Goal: Information Seeking & Learning: Check status

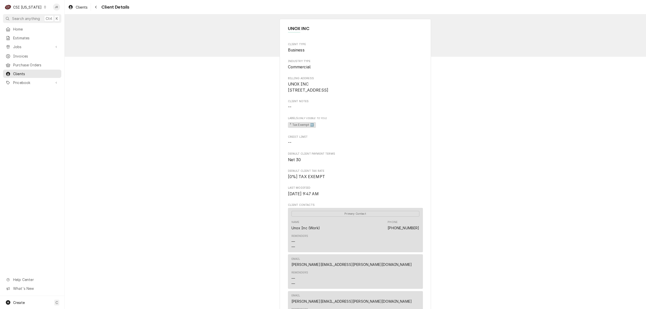
click at [21, 5] on div "CSI [US_STATE]" at bounding box center [27, 7] width 29 height 5
click at [51, 8] on div "CSI [US_STATE][GEOGRAPHIC_DATA]" at bounding box center [78, 9] width 67 height 5
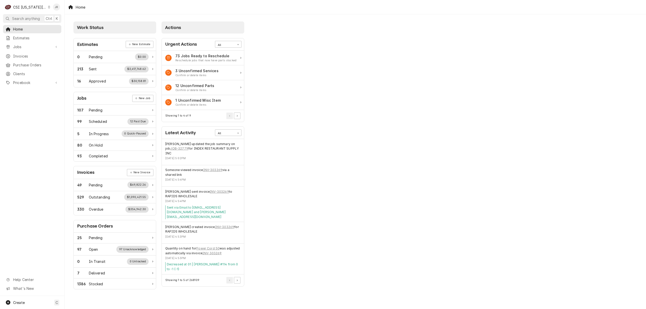
click at [5, 59] on div "Home Estimates Jobs Jobs Job Series Invoices Purchase Orders Clients Pricebook …" at bounding box center [32, 56] width 64 height 62
click at [10, 54] on div "Dynamic Content Wrapper" at bounding box center [8, 56] width 5 height 5
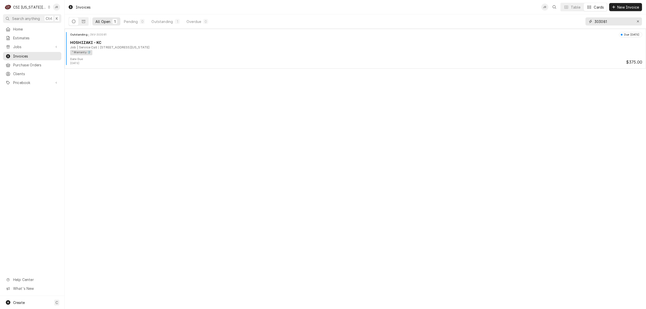
click at [606, 23] on input "303081" at bounding box center [613, 21] width 38 height 8
type input "303137"
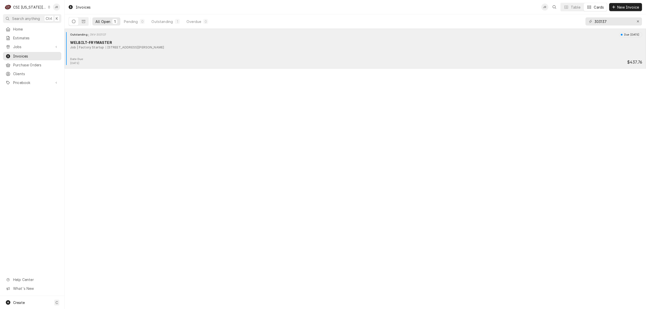
click at [133, 52] on div "Outstanding INV-303137 Due in 22 days WELBILT-FRYMASTER Job | Factory Startup 1…" at bounding box center [355, 44] width 577 height 25
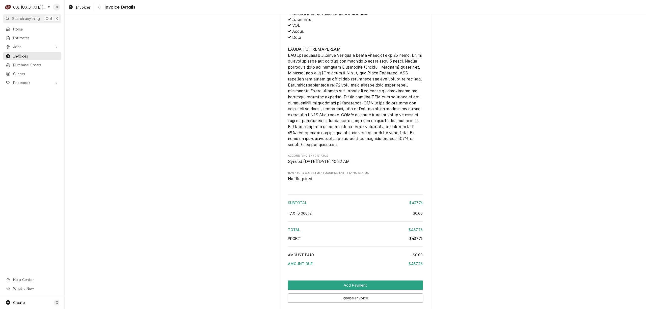
scroll to position [822, 0]
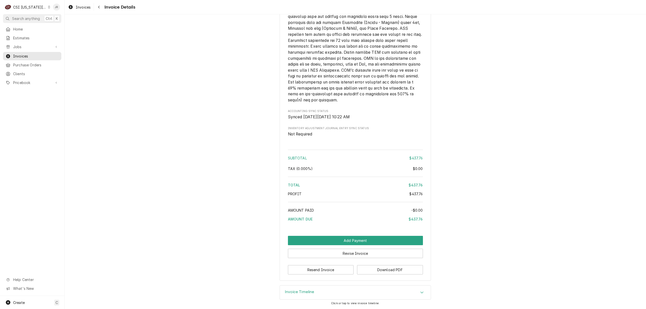
click at [291, 298] on div "Invoice Timeline" at bounding box center [355, 293] width 151 height 14
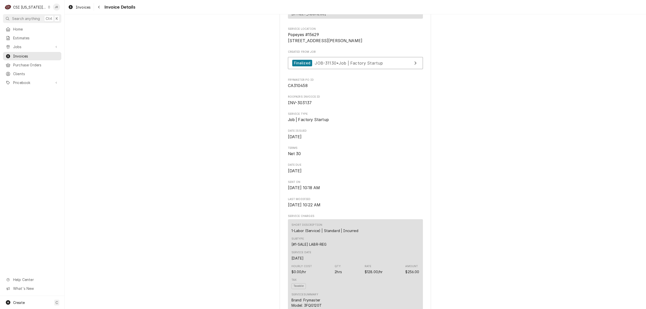
scroll to position [0, 0]
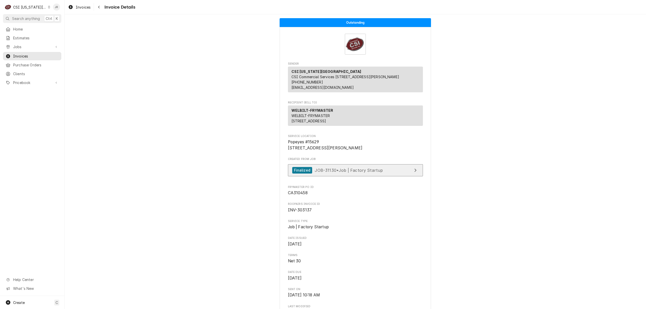
click at [355, 173] on span "JOB-31130 • Job | Factory Startup" at bounding box center [349, 170] width 68 height 5
click at [55, 7] on div "Jessica Rentfro's Avatar" at bounding box center [56, 7] width 7 height 7
click at [81, 65] on div "Log Out" at bounding box center [81, 67] width 38 height 5
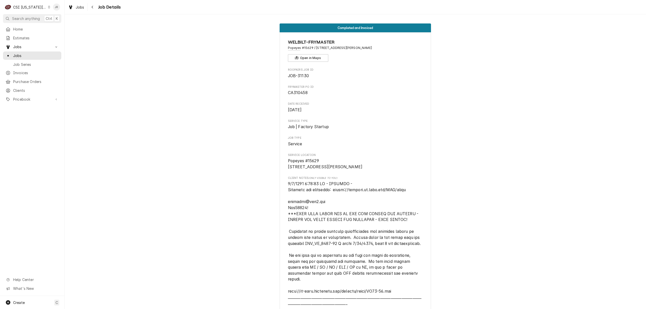
drag, startPoint x: 279, startPoint y: 75, endPoint x: 318, endPoint y: 72, distance: 39.5
drag, startPoint x: 311, startPoint y: 75, endPoint x: 296, endPoint y: 75, distance: 15.1
copy span "JOB-31130"
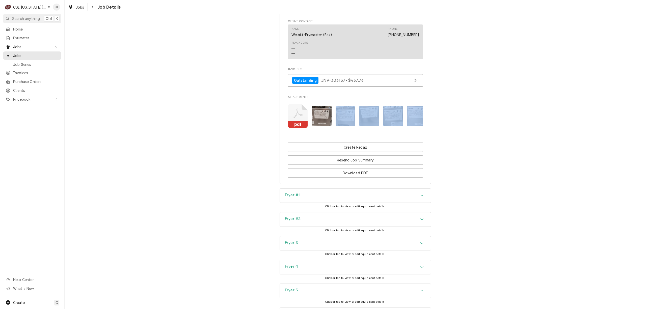
scroll to position [0, 32]
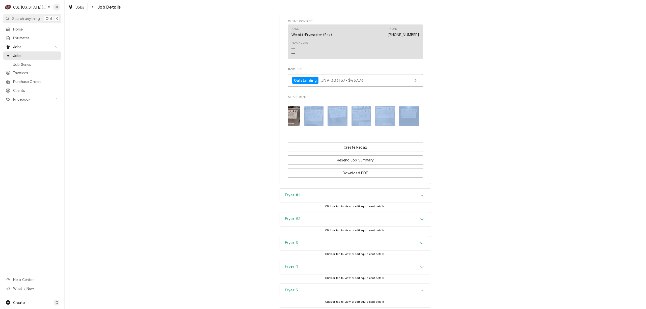
drag, startPoint x: 345, startPoint y: 132, endPoint x: 438, endPoint y: 137, distance: 93.0
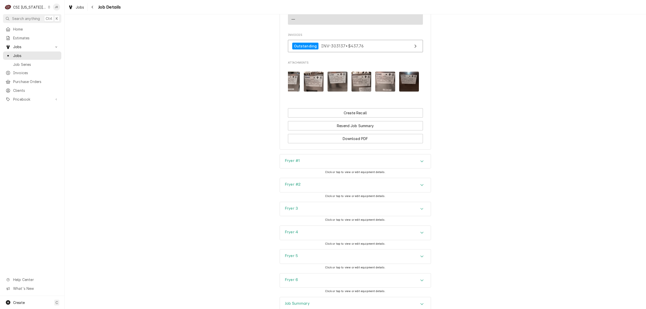
scroll to position [1049, 0]
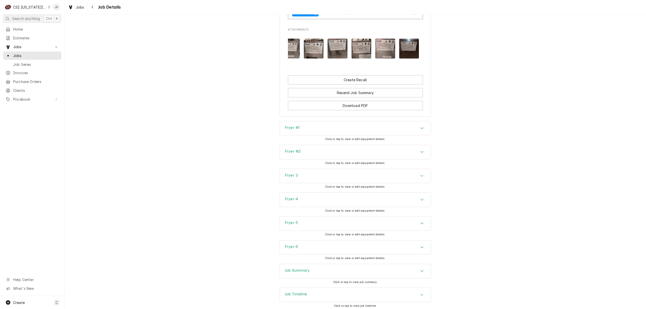
click at [299, 135] on div "Fryer #1" at bounding box center [355, 128] width 151 height 14
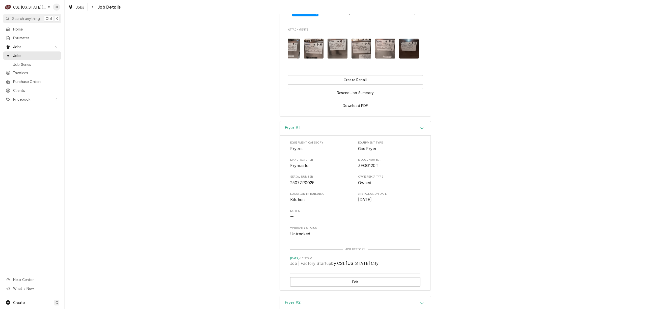
click at [303, 185] on span "2507ZP0025" at bounding box center [302, 182] width 24 height 5
copy span "2507ZP0025"
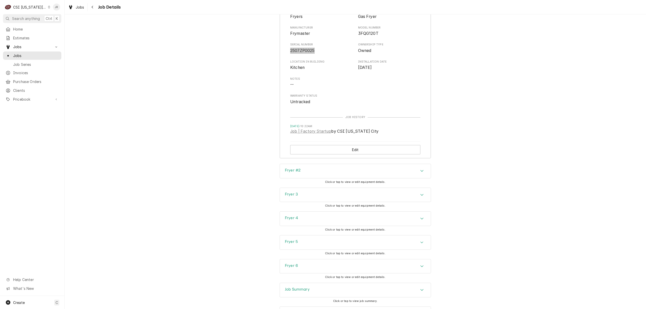
scroll to position [1183, 0]
click at [291, 171] on h3 "Fryer #2" at bounding box center [293, 168] width 16 height 5
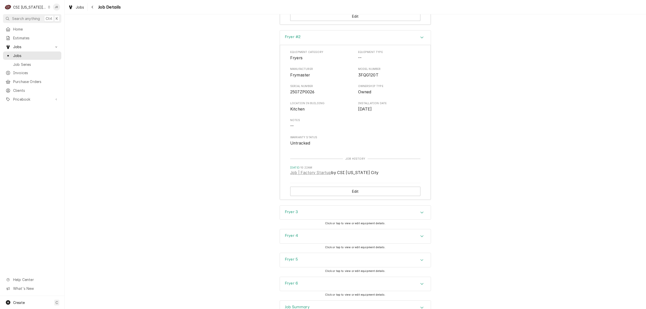
scroll to position [1318, 0]
click at [298, 85] on span "Serial Number" at bounding box center [321, 83] width 63 height 4
click at [299, 91] on span "2507ZP0026" at bounding box center [302, 88] width 24 height 5
copy span "2507ZP0026"
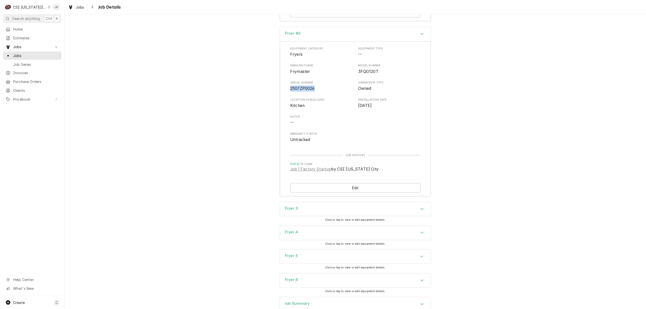
click at [300, 213] on div "Fryer 3" at bounding box center [355, 209] width 151 height 14
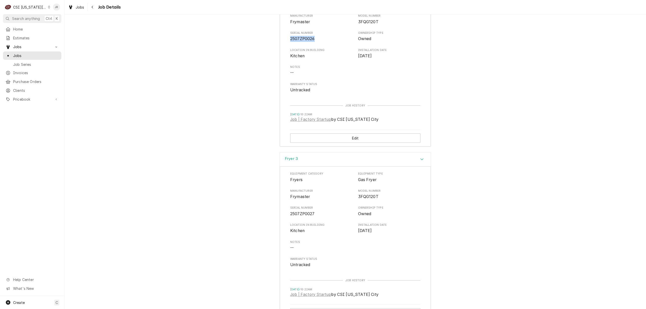
scroll to position [1452, 0]
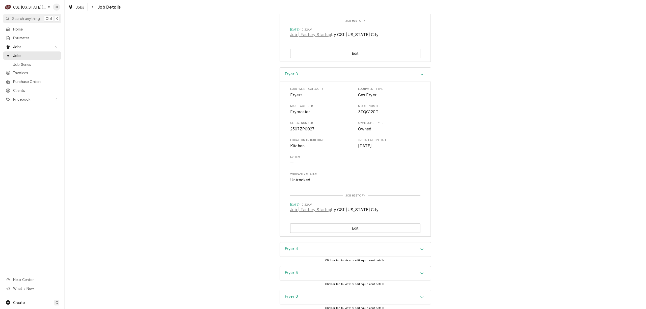
click at [298, 131] on span "2507ZP0027" at bounding box center [302, 129] width 24 height 5
copy span "2507ZP0027"
drag, startPoint x: 285, startPoint y: 260, endPoint x: 333, endPoint y: 247, distance: 49.9
click at [285, 253] on div "Fryer 4" at bounding box center [291, 249] width 13 height 6
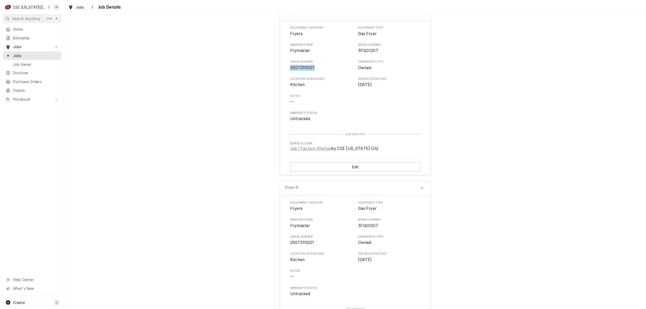
scroll to position [1587, 0]
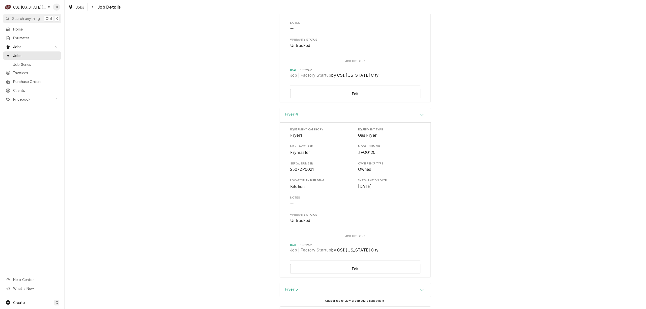
click at [294, 172] on span "2507ZP0021" at bounding box center [302, 169] width 24 height 5
copy span "2507ZP0021"
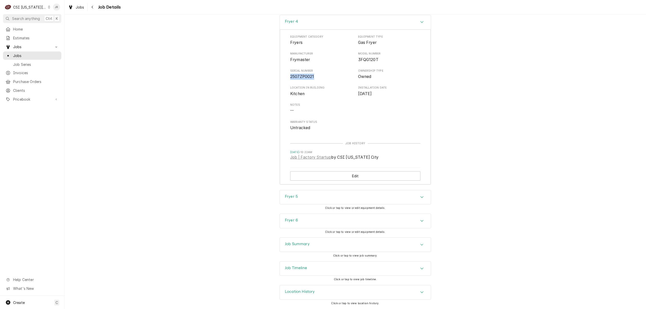
click at [303, 194] on div "Fryer 5" at bounding box center [355, 197] width 151 height 14
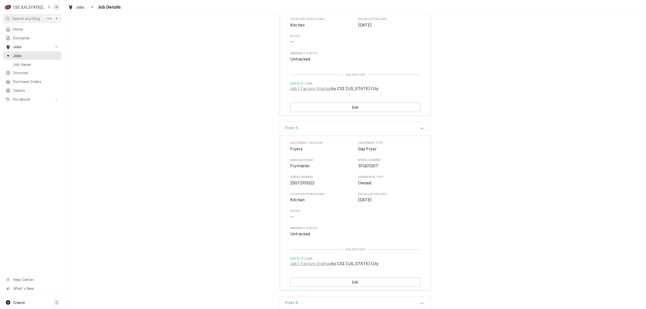
scroll to position [1841, 0]
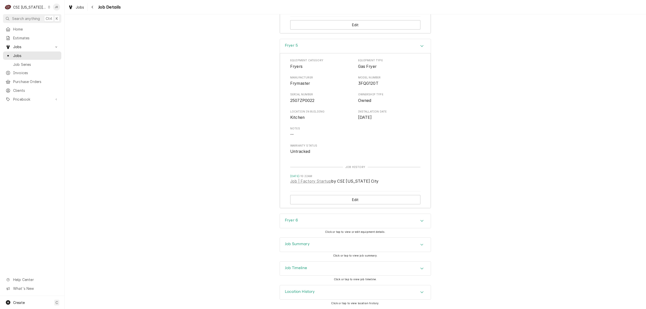
click at [298, 95] on span "Serial Number" at bounding box center [321, 95] width 63 height 4
click at [302, 99] on span "2507ZP0022" at bounding box center [302, 100] width 24 height 5
copy span "2507ZP0022"
click at [299, 223] on div "Fryer 6" at bounding box center [355, 221] width 151 height 14
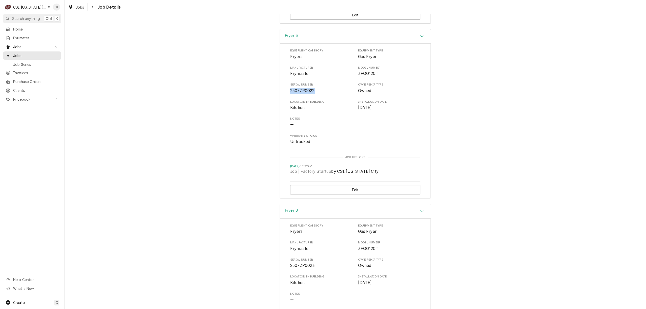
scroll to position [1991, 0]
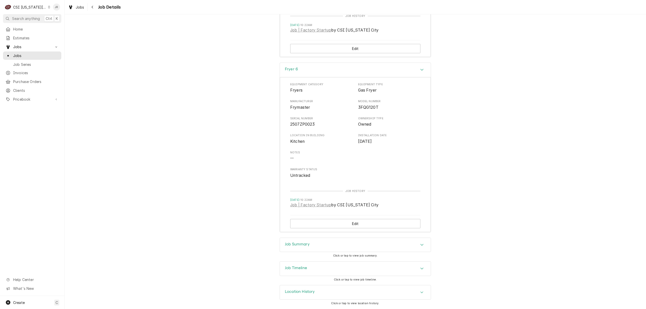
click at [302, 124] on span "2507ZP0023" at bounding box center [302, 124] width 25 height 5
copy span "2507ZP0023"
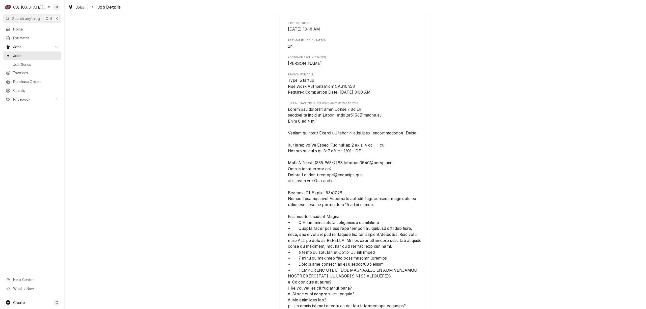
scroll to position [511, 0]
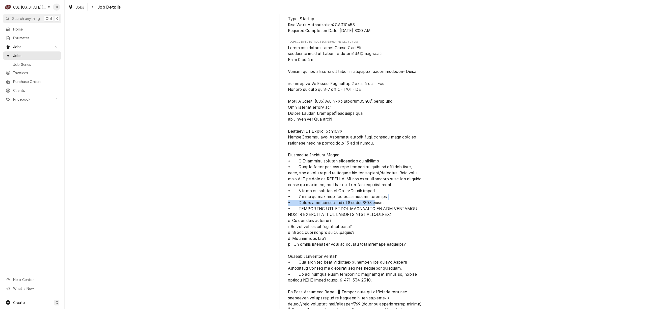
drag, startPoint x: 382, startPoint y: 196, endPoint x: 371, endPoint y: 201, distance: 11.5
click at [371, 201] on span "[object Object]" at bounding box center [355, 194] width 135 height 298
click at [381, 198] on span "[object Object]" at bounding box center [355, 194] width 135 height 298
drag, startPoint x: 382, startPoint y: 201, endPoint x: 294, endPoint y: 188, distance: 89.0
click at [294, 188] on span "[object Object]" at bounding box center [355, 194] width 135 height 298
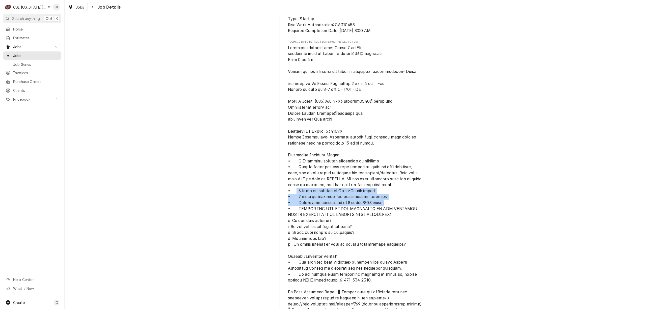
copy span "1 hour is allowed to Start-Up one system • 1 hour is allowed for operational tr…"
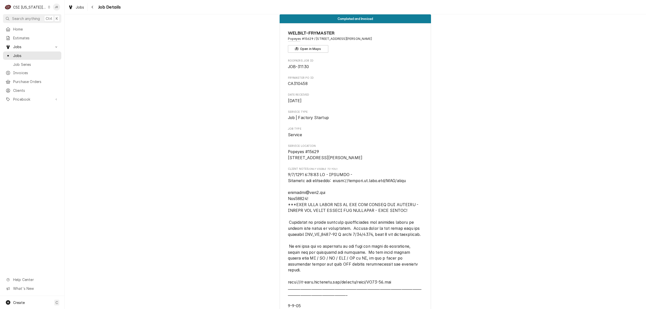
scroll to position [0, 0]
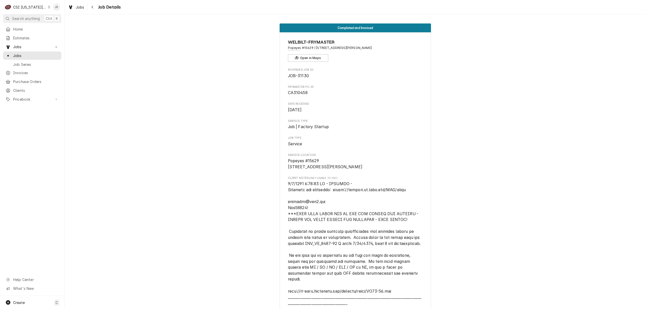
click at [301, 93] on span "CA310458" at bounding box center [298, 92] width 20 height 5
copy span "CA310458"
click at [24, 70] on span "Invoices" at bounding box center [36, 72] width 46 height 5
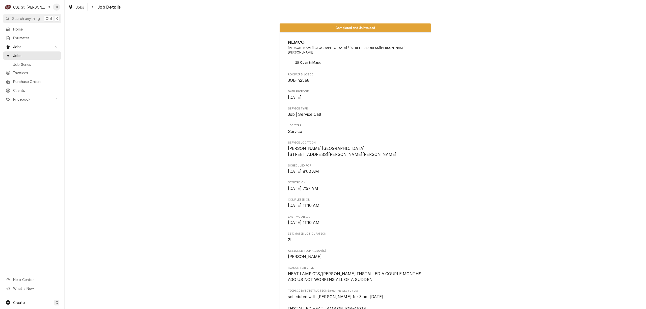
scroll to position [134, 0]
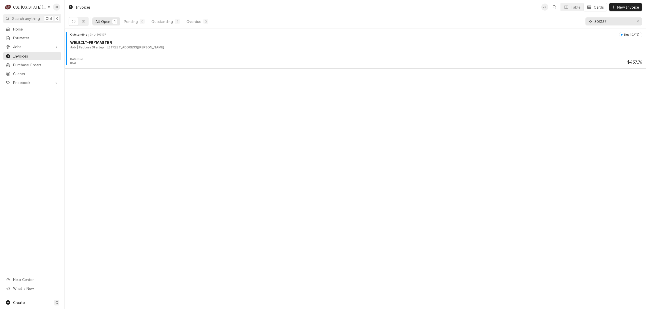
click at [612, 22] on input "303137" at bounding box center [613, 21] width 38 height 8
click at [612, 21] on input "303137" at bounding box center [613, 21] width 38 height 8
type input "302746"
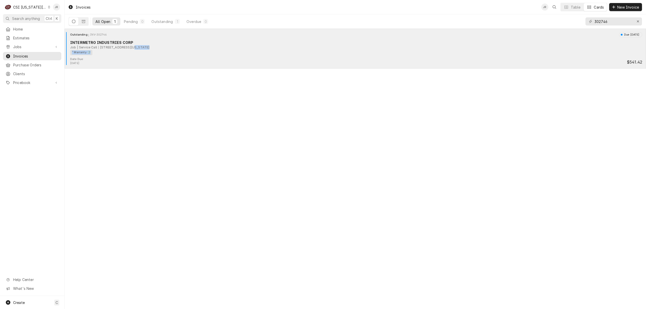
click at [126, 50] on div "INTERMETRO INDUSTRIES CORP Job | Service Call [STREET_ADDRESS][US_STATE] ¹ Warr…" at bounding box center [355, 47] width 577 height 15
click at [124, 46] on div "[STREET_ADDRESS][US_STATE]" at bounding box center [123, 47] width 51 height 5
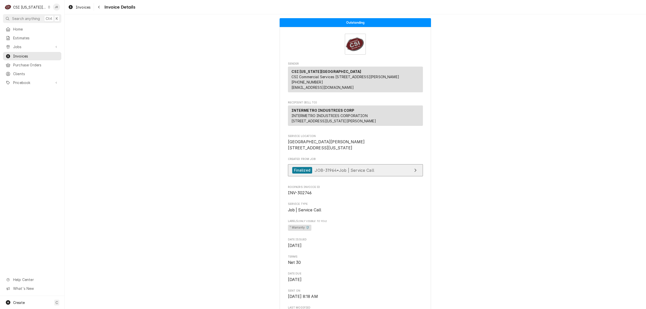
click at [405, 177] on link "Finalized JOB-31964 • Job | Service Call" at bounding box center [355, 170] width 135 height 12
click at [59, 4] on div "Jessica Rentfro's Avatar" at bounding box center [56, 7] width 7 height 7
click at [85, 67] on div "Log Out" at bounding box center [81, 67] width 38 height 5
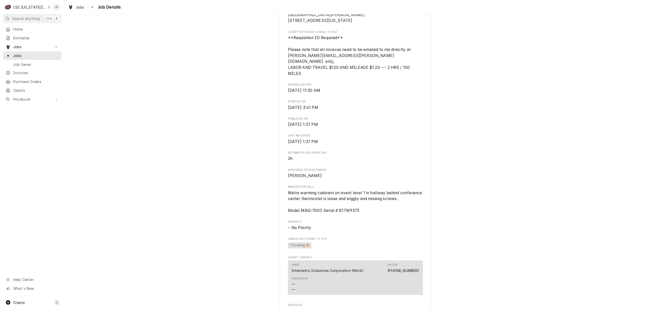
scroll to position [134, 0]
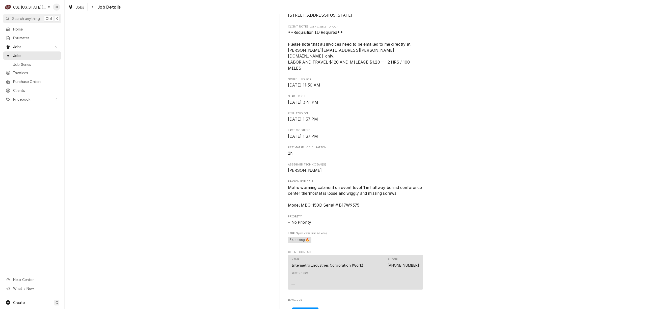
click at [324, 171] on span "Jimmy Terrell" at bounding box center [355, 171] width 135 height 6
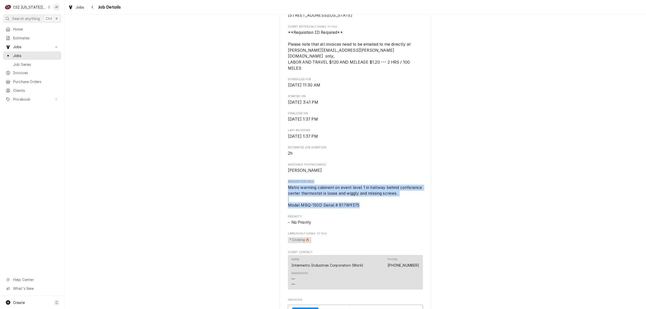
drag, startPoint x: 362, startPoint y: 205, endPoint x: 285, endPoint y: 181, distance: 80.8
click at [285, 181] on div "INTERMETRO INDUSTRIES CORP KU David Booth Memorial Stadium / 1101 Mississippi S…" at bounding box center [355, 157] width 151 height 519
copy div "Reason For Call Metro warming cabinent on event level 1 in hallway behind confe…"
click at [455, 209] on div "Completed and Invoiced INTERMETRO INDUSTRIES CORP KU David Booth Memorial Stadi…" at bounding box center [355, 153] width 581 height 536
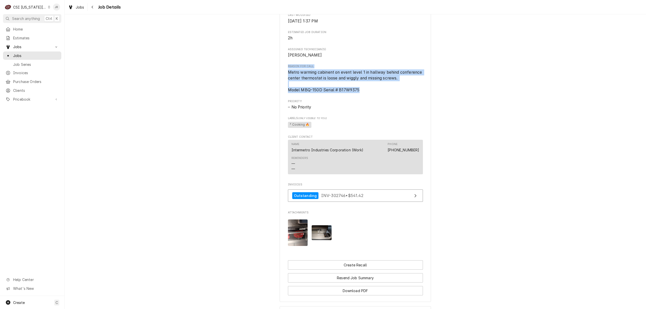
scroll to position [344, 0]
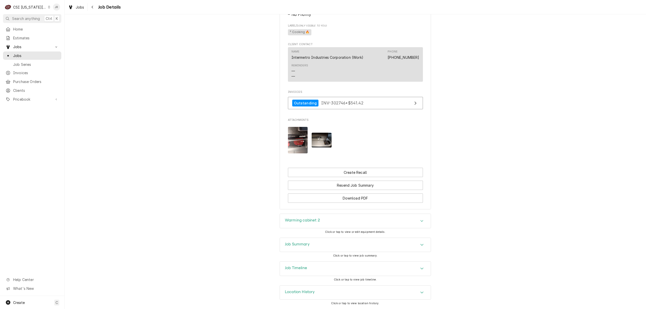
click at [296, 243] on h3 "Job Summary" at bounding box center [297, 244] width 25 height 5
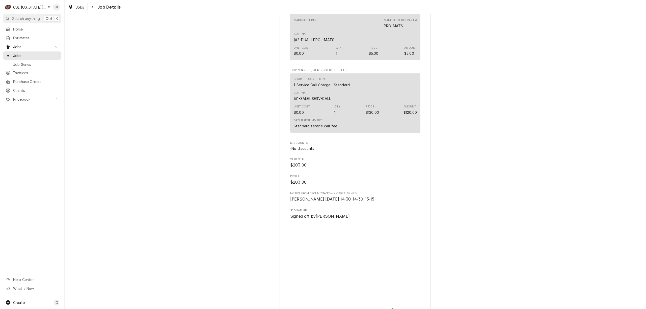
scroll to position [1300, 0]
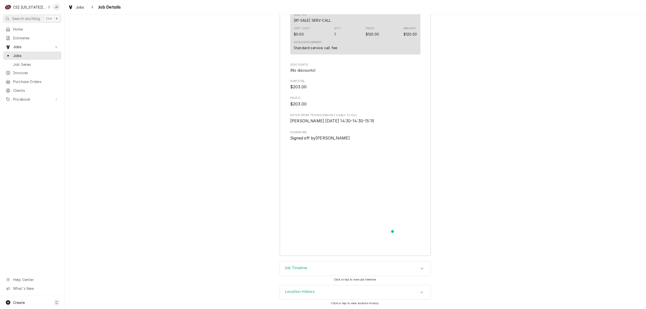
drag, startPoint x: 298, startPoint y: 264, endPoint x: 313, endPoint y: 258, distance: 16.3
click at [302, 262] on div "Job Timeline" at bounding box center [355, 269] width 151 height 14
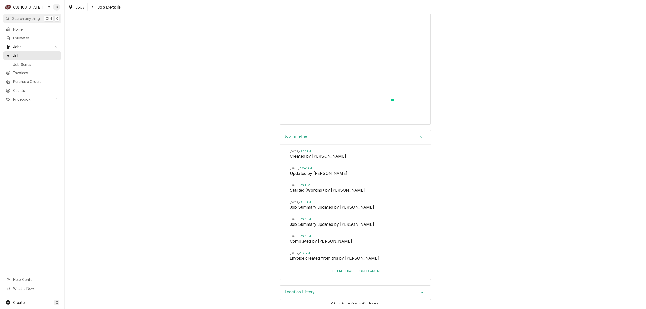
click at [321, 292] on div "Location History" at bounding box center [355, 293] width 151 height 14
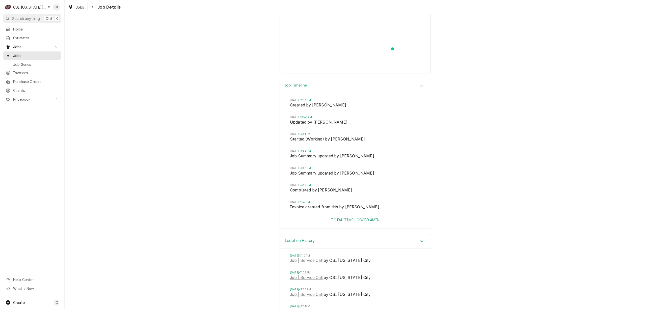
scroll to position [1535, 0]
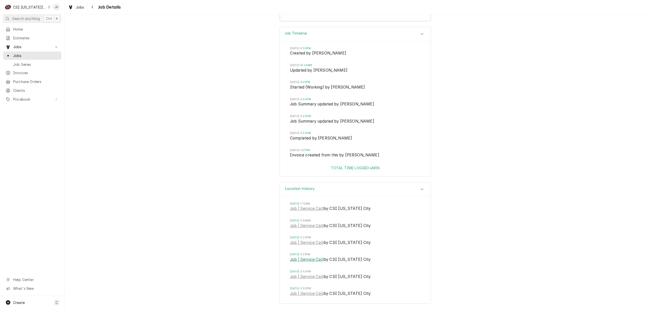
click at [305, 260] on link "Job | Service Call" at bounding box center [307, 260] width 34 height 6
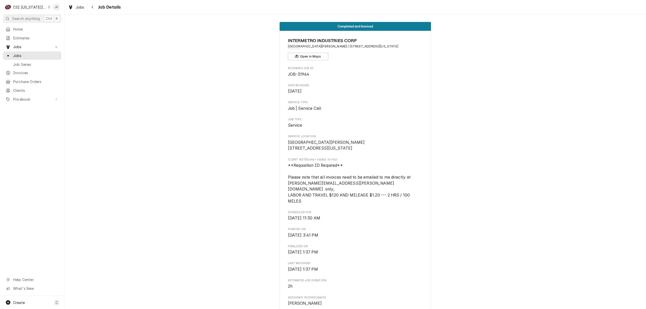
scroll to position [0, 0]
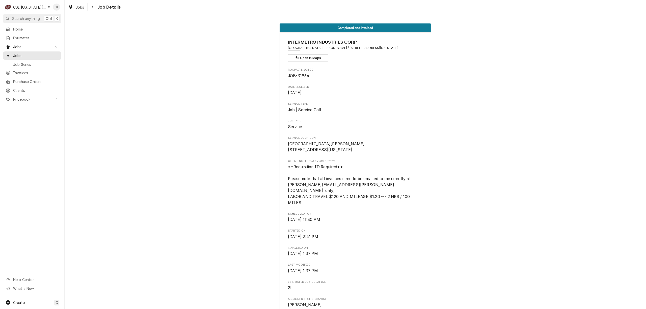
click at [369, 56] on div "INTERMETRO INDUSTRIES CORP KU David Booth Memorial Stadium / 1101 Mississippi S…" at bounding box center [355, 50] width 135 height 23
drag, startPoint x: 286, startPoint y: 48, endPoint x: 337, endPoint y: 48, distance: 50.7
click at [337, 48] on span "KU David Booth Memorial Stadium / 1101 Mississippi St, Lawrence, KS 66044" at bounding box center [355, 48] width 135 height 5
copy span "KU David Booth Memorial Stadium"
click at [393, 68] on span "Roopairs Job ID" at bounding box center [355, 70] width 135 height 4
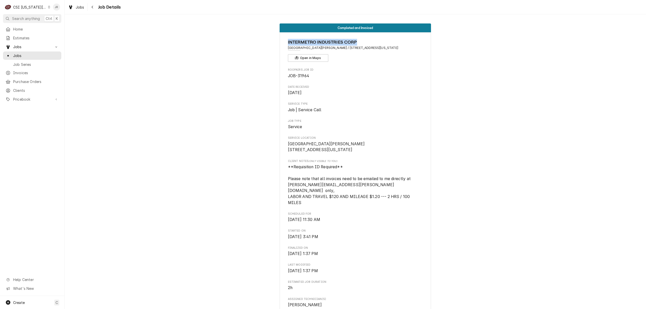
drag, startPoint x: 283, startPoint y: 44, endPoint x: 367, endPoint y: 45, distance: 83.5
click at [367, 45] on div "INTERMETRO INDUSTRIES CORP KU David Booth Memorial Stadium / 1101 Mississippi S…" at bounding box center [355, 291] width 151 height 519
copy span "INTERMETRO INDUSTRIES CORP"
click at [59, 6] on div "Jessica Rentfro's Avatar" at bounding box center [56, 7] width 7 height 7
click at [64, 65] on div "Log Out" at bounding box center [81, 67] width 38 height 5
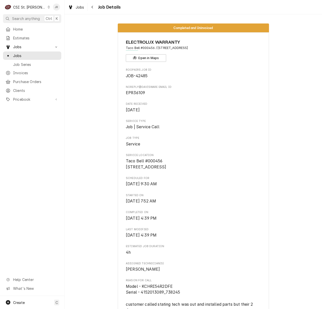
scroll to position [34, 0]
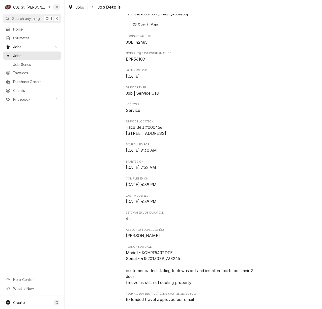
click at [57, 4] on div "Jessica Rentfro's Avatar" at bounding box center [56, 7] width 7 height 7
click at [74, 66] on div "Log Out" at bounding box center [81, 67] width 38 height 5
